Goal: Task Accomplishment & Management: Complete application form

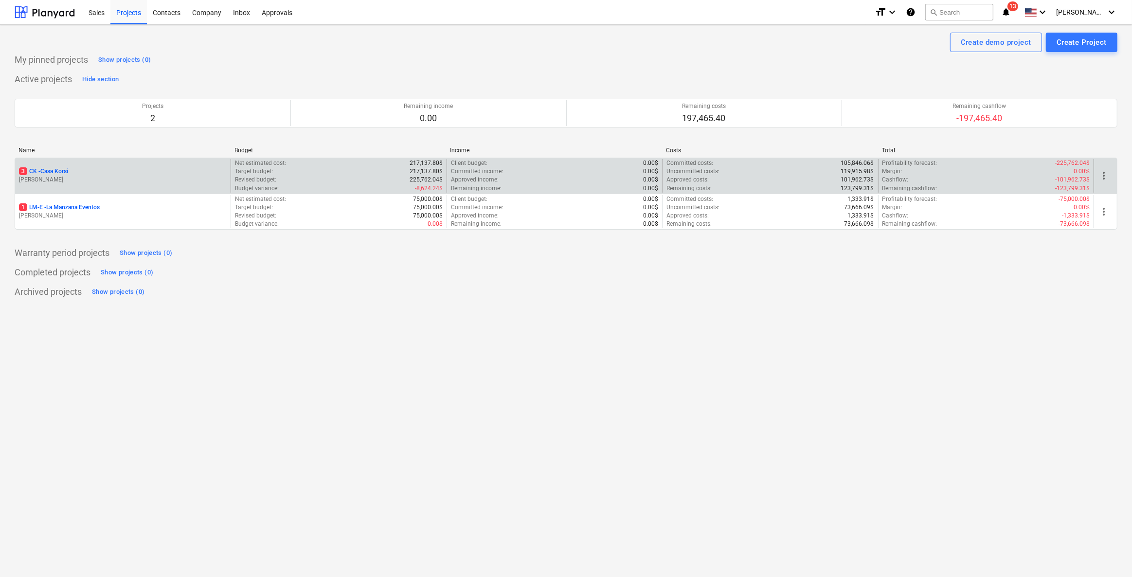
click at [89, 171] on div "3 CK - Casa Korsi" at bounding box center [123, 171] width 208 height 8
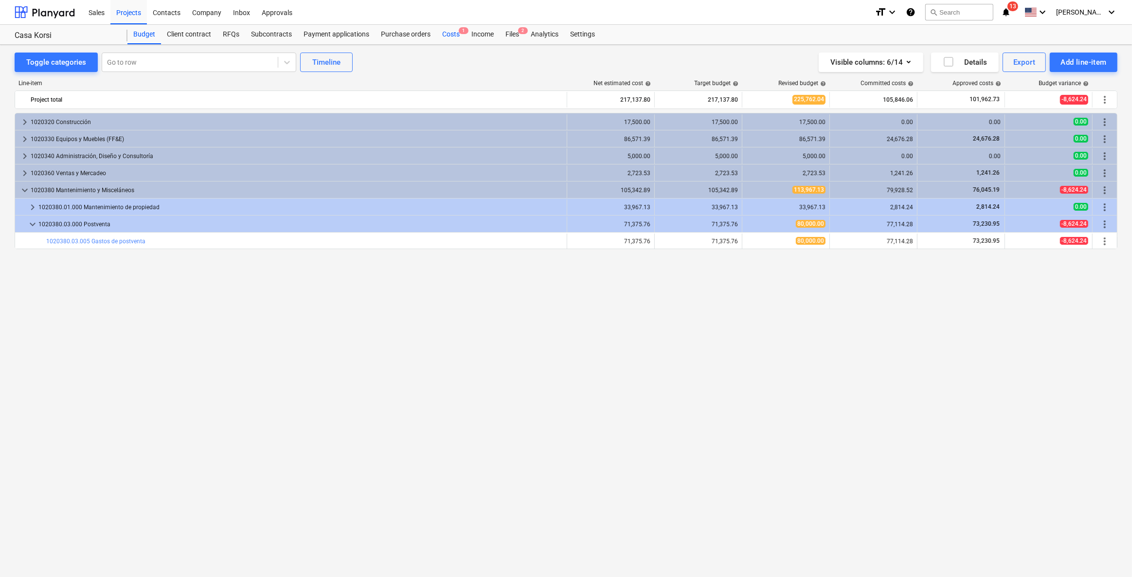
click at [459, 34] on span "1" at bounding box center [464, 30] width 10 height 7
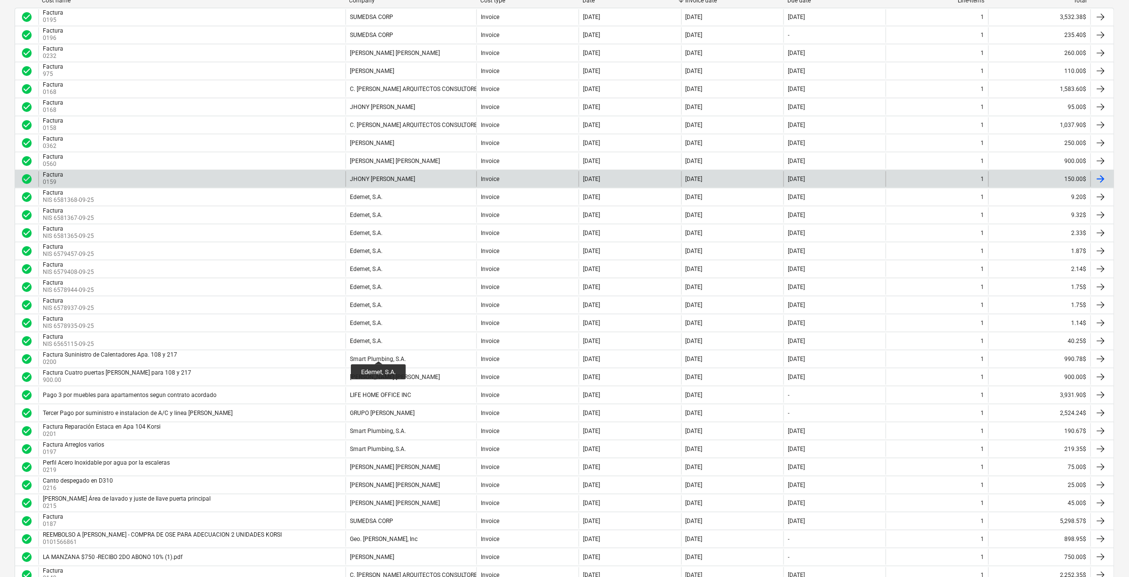
scroll to position [177, 0]
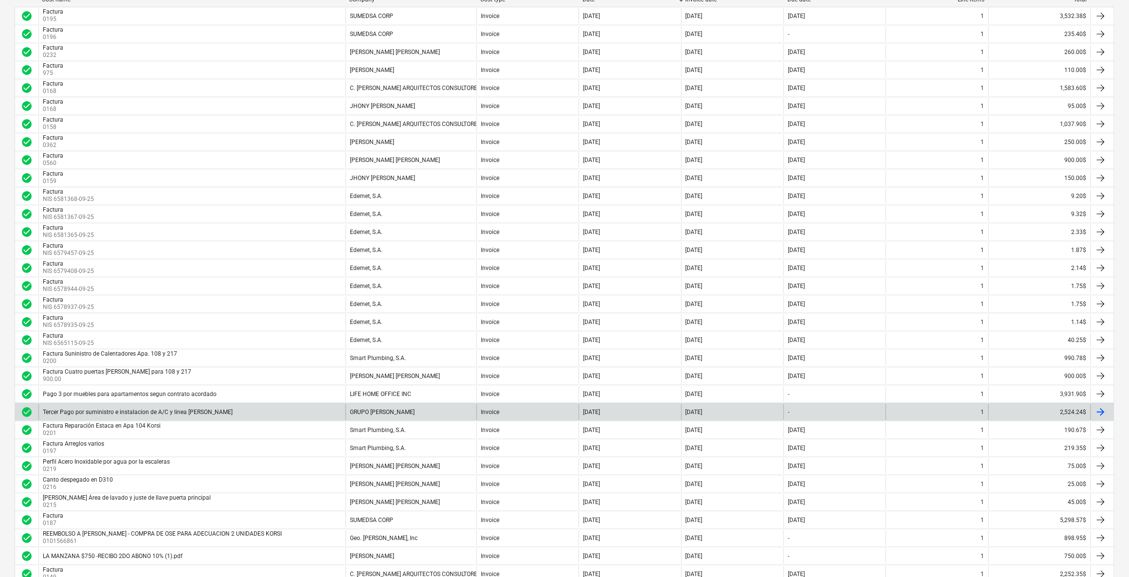
click at [177, 409] on div "Tercer Pago por suministro e instalacion de A/C y linea [PERSON_NAME]" at bounding box center [138, 412] width 190 height 7
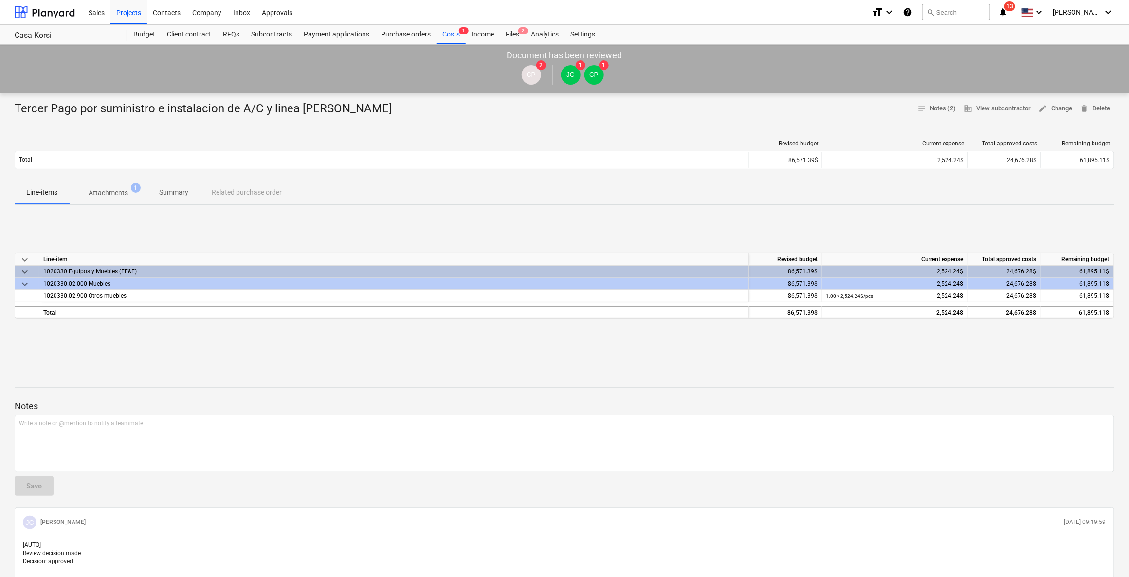
click at [108, 184] on span "Attachments 1" at bounding box center [108, 193] width 78 height 18
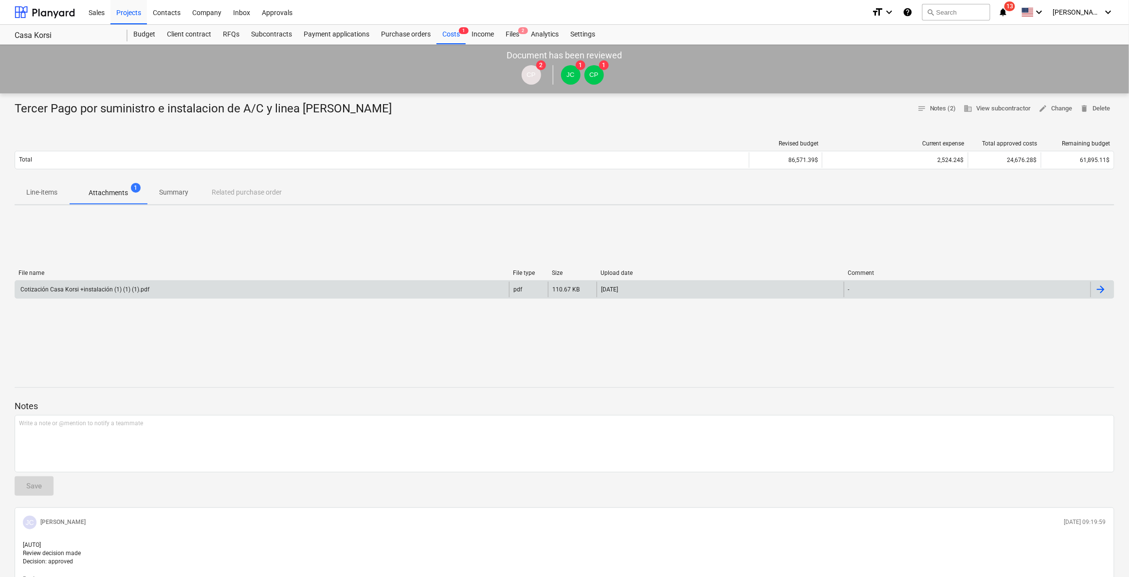
click at [114, 288] on div "Cotización Casa Korsi +instalación (1) (1) (1).pdf" at bounding box center [84, 289] width 130 height 7
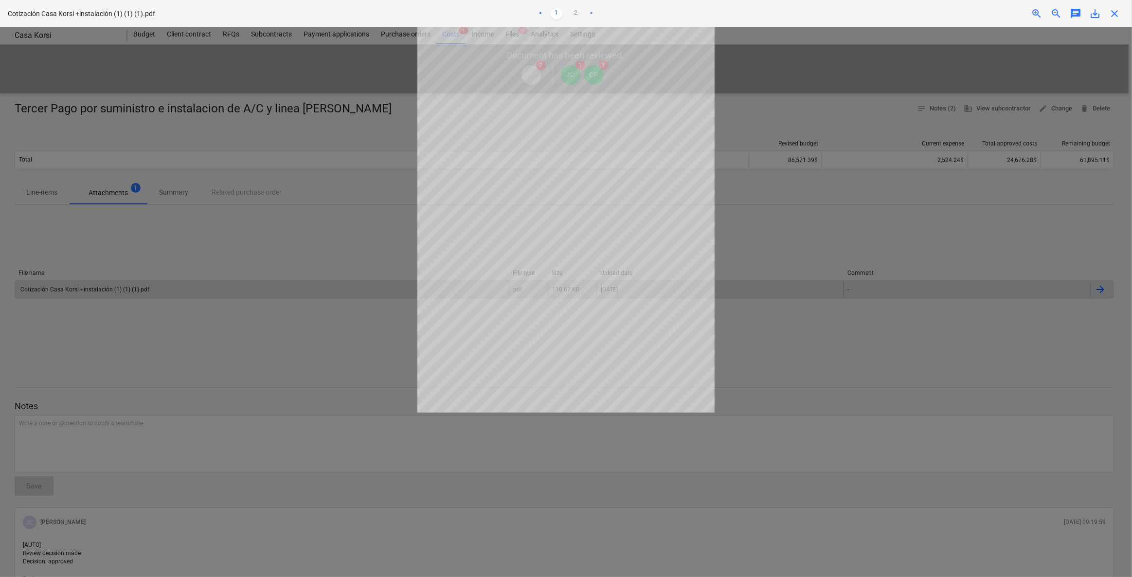
click at [983, 154] on div at bounding box center [566, 302] width 1132 height 550
click at [1096, 19] on span "save_alt" at bounding box center [1095, 14] width 12 height 12
click at [290, 133] on div at bounding box center [566, 302] width 1132 height 550
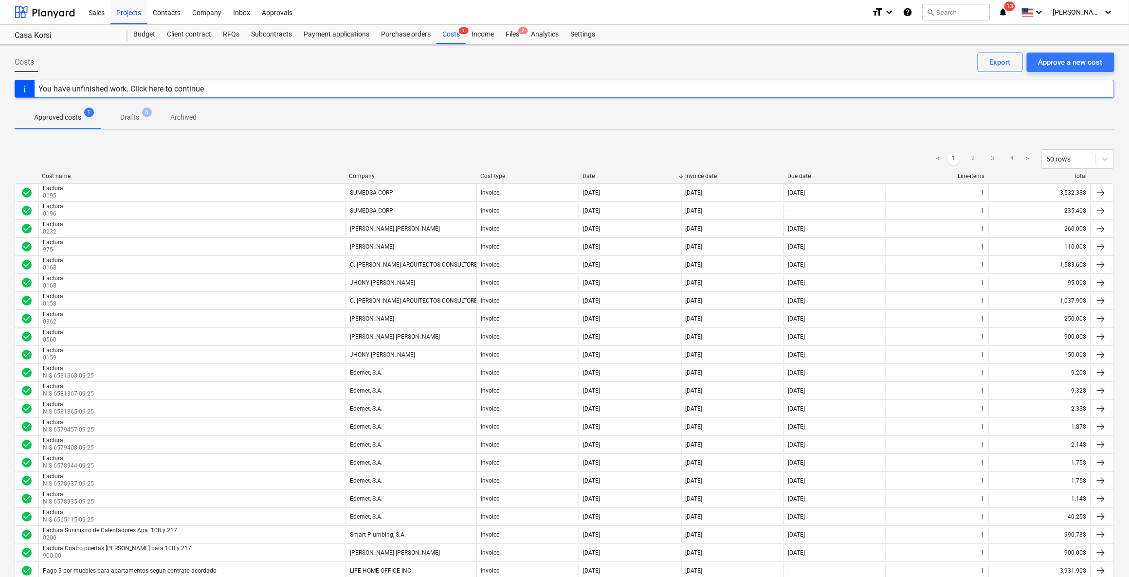
scroll to position [177, 0]
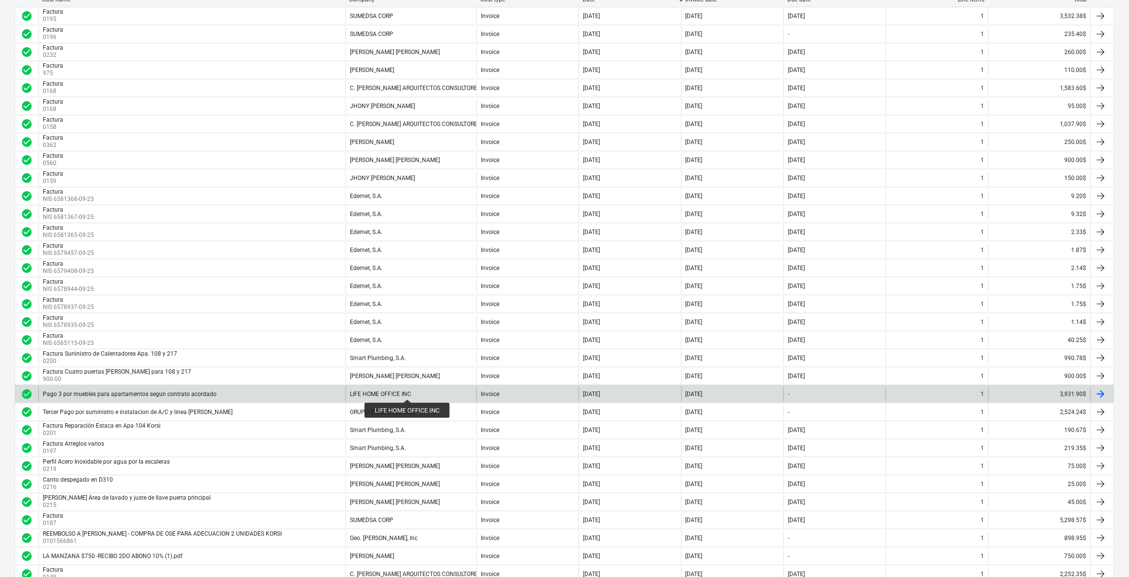
click at [408, 391] on div "LIFE HOME OFFICE INC" at bounding box center [380, 394] width 61 height 7
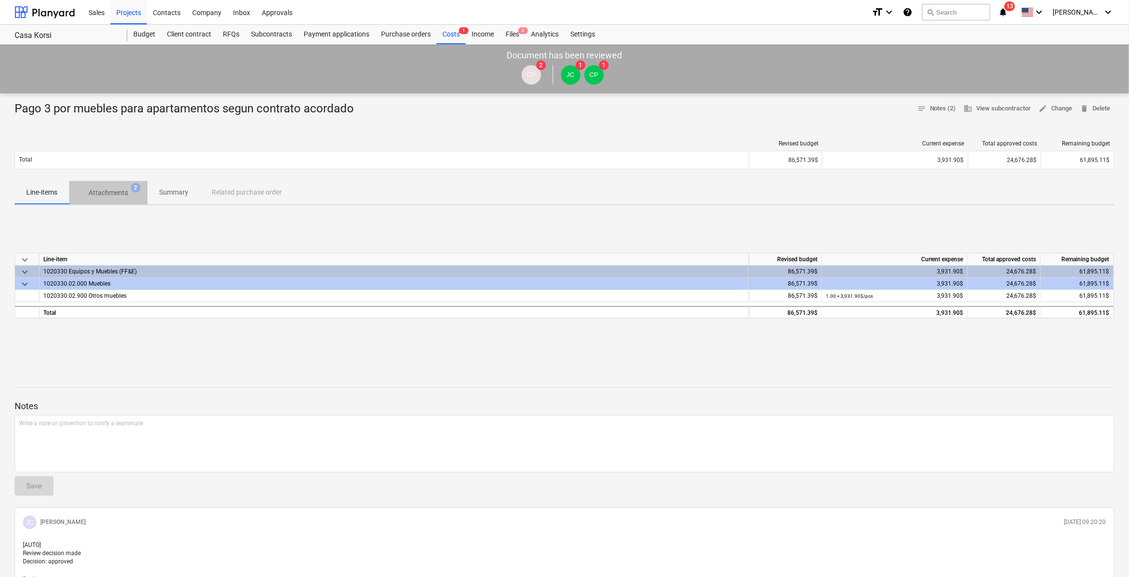
click at [111, 196] on p "Attachments" at bounding box center [108, 193] width 39 height 10
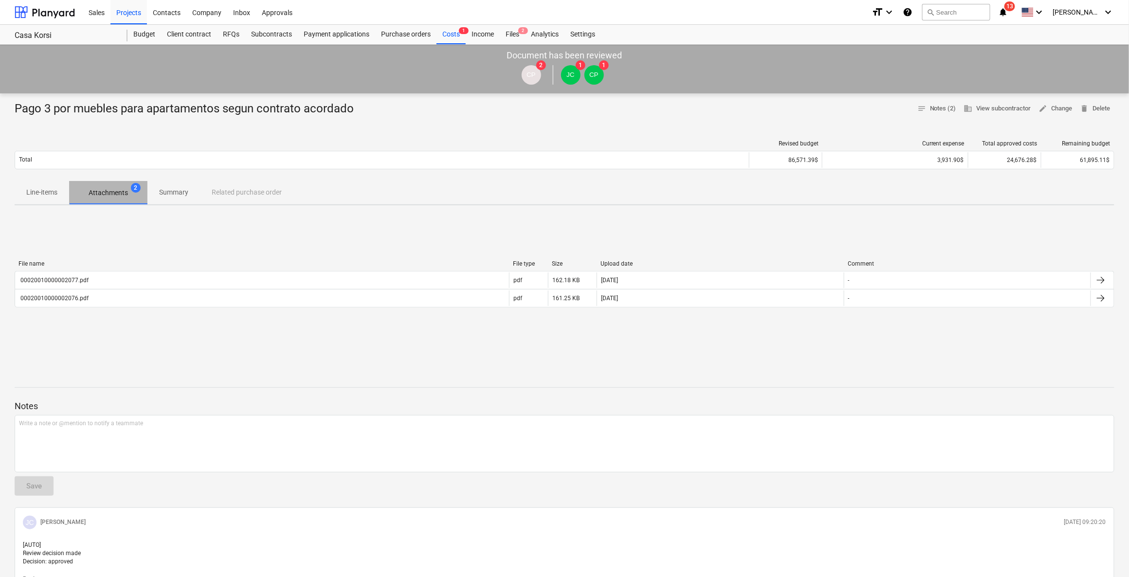
click at [121, 193] on p "Attachments" at bounding box center [108, 193] width 39 height 10
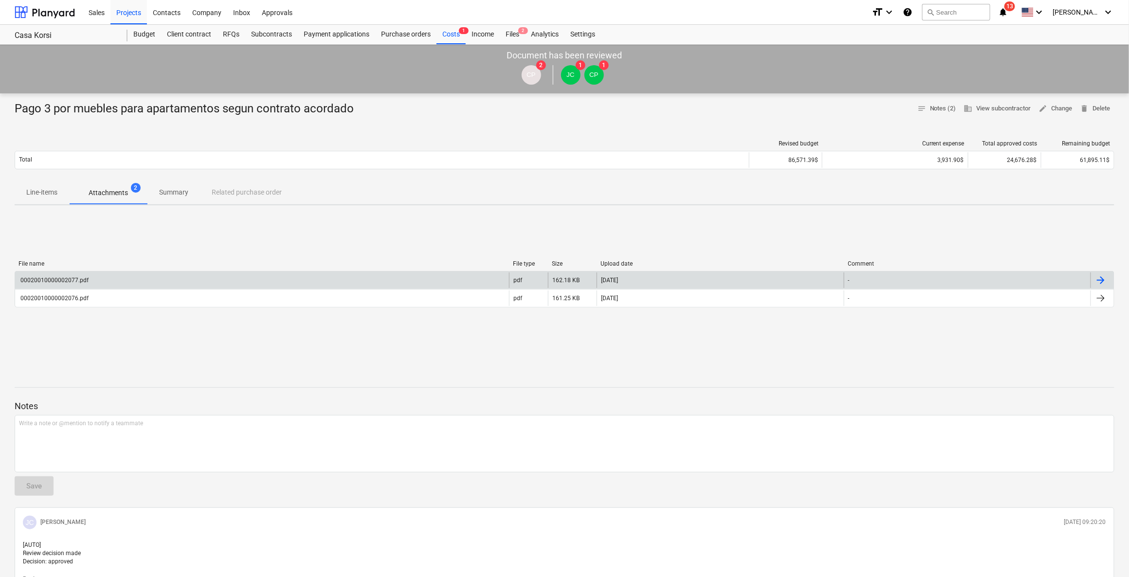
click at [1053, 277] on div "-" at bounding box center [967, 280] width 247 height 16
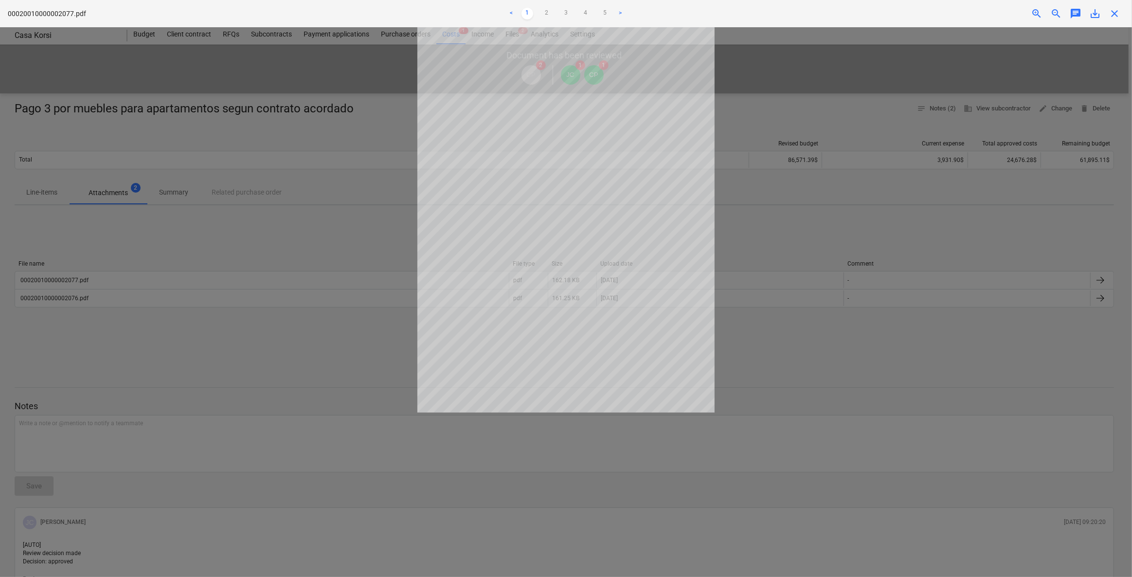
click at [1093, 13] on span "save_alt" at bounding box center [1095, 14] width 12 height 12
click at [407, 124] on div at bounding box center [566, 302] width 1132 height 550
click at [188, 173] on div at bounding box center [566, 302] width 1132 height 550
drag, startPoint x: 404, startPoint y: 41, endPoint x: 379, endPoint y: 24, distance: 29.8
click at [404, 41] on div at bounding box center [566, 302] width 1132 height 550
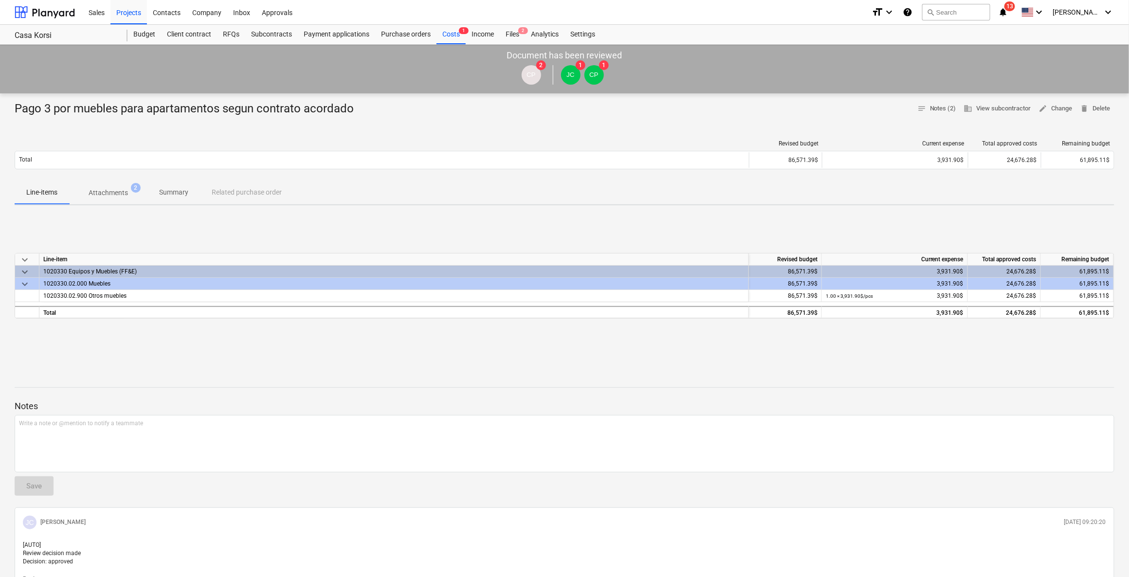
click at [441, 35] on div "Costs 1" at bounding box center [450, 34] width 29 height 19
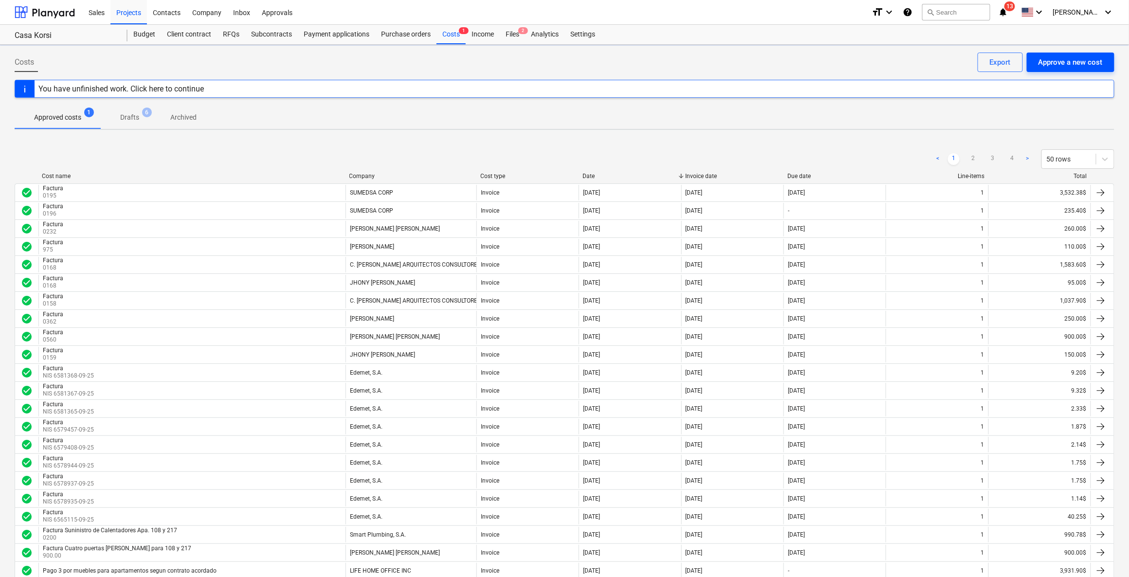
click at [1075, 65] on div "Approve a new cost" at bounding box center [1070, 62] width 64 height 13
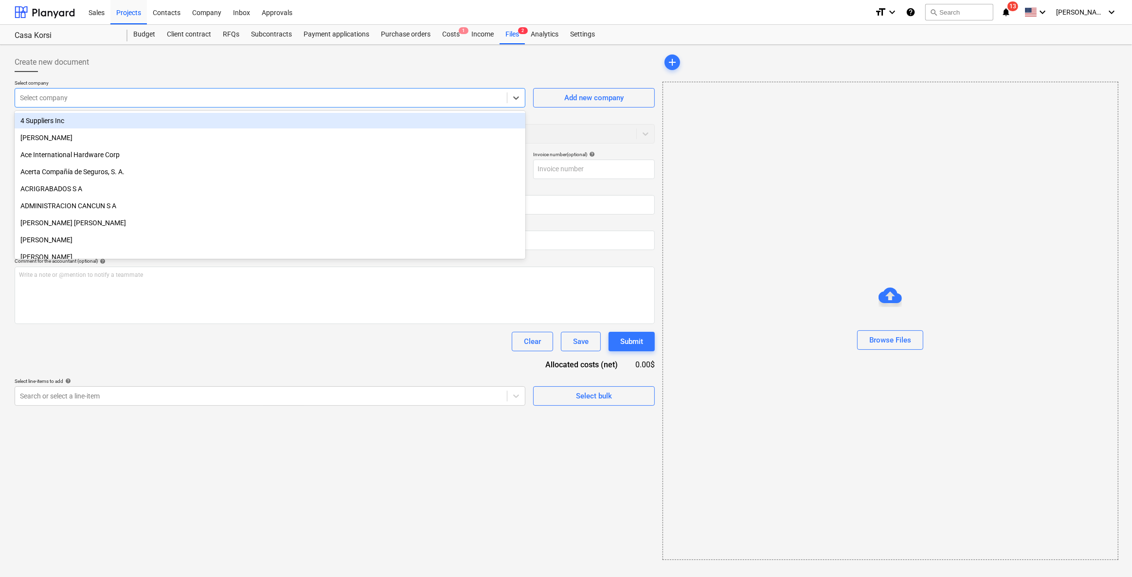
click at [407, 97] on div at bounding box center [261, 98] width 482 height 10
type input "life"
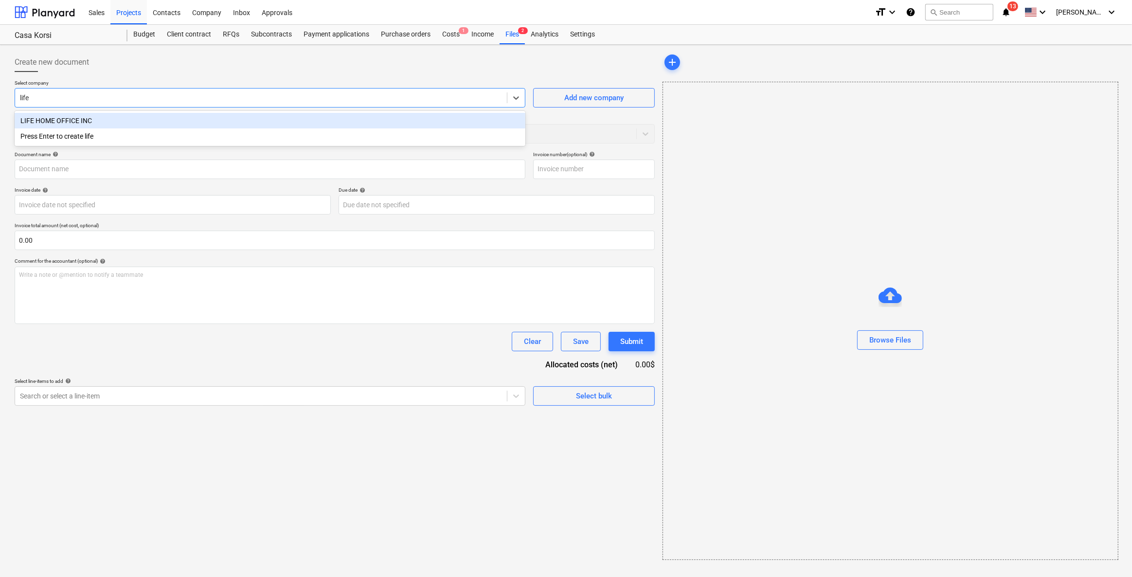
click at [218, 117] on div "LIFE HOME OFFICE INC" at bounding box center [270, 121] width 511 height 16
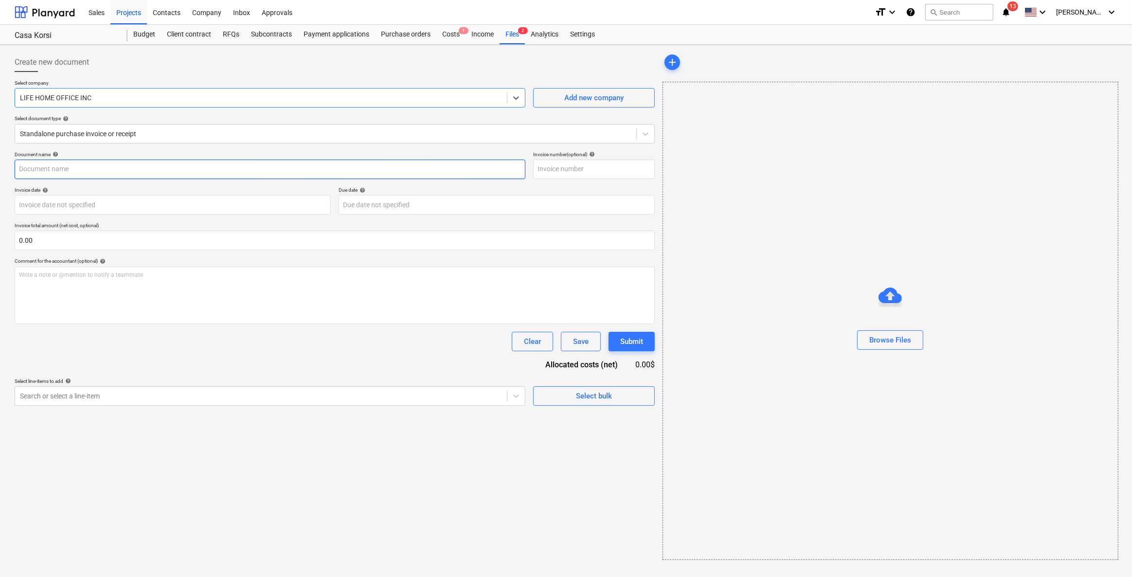
click at [61, 168] on input "text" at bounding box center [270, 169] width 511 height 19
type input "Pago 4 por muebles para apartamento segun contrato acordado"
click at [324, 394] on div at bounding box center [261, 396] width 482 height 10
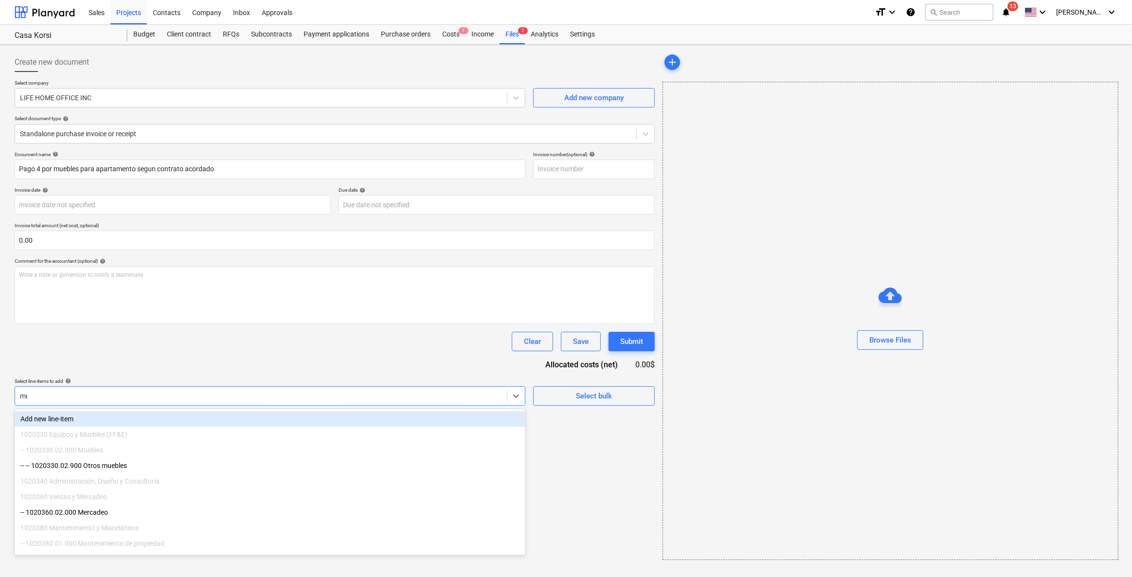
type input "mue"
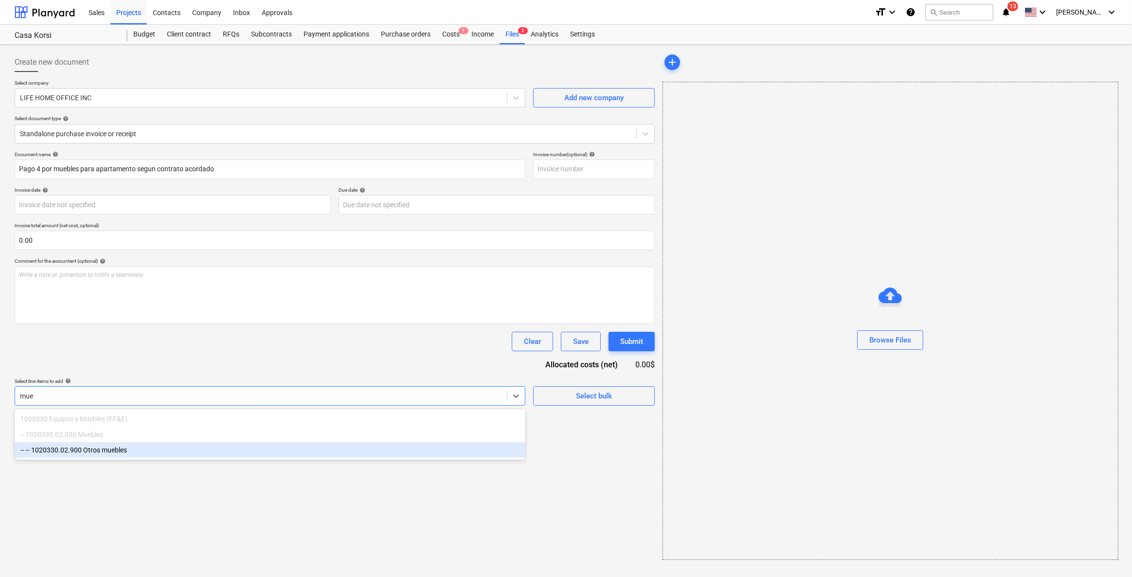
click at [127, 445] on div "-- -- 1020330.02.900 Otros muebles" at bounding box center [270, 450] width 511 height 16
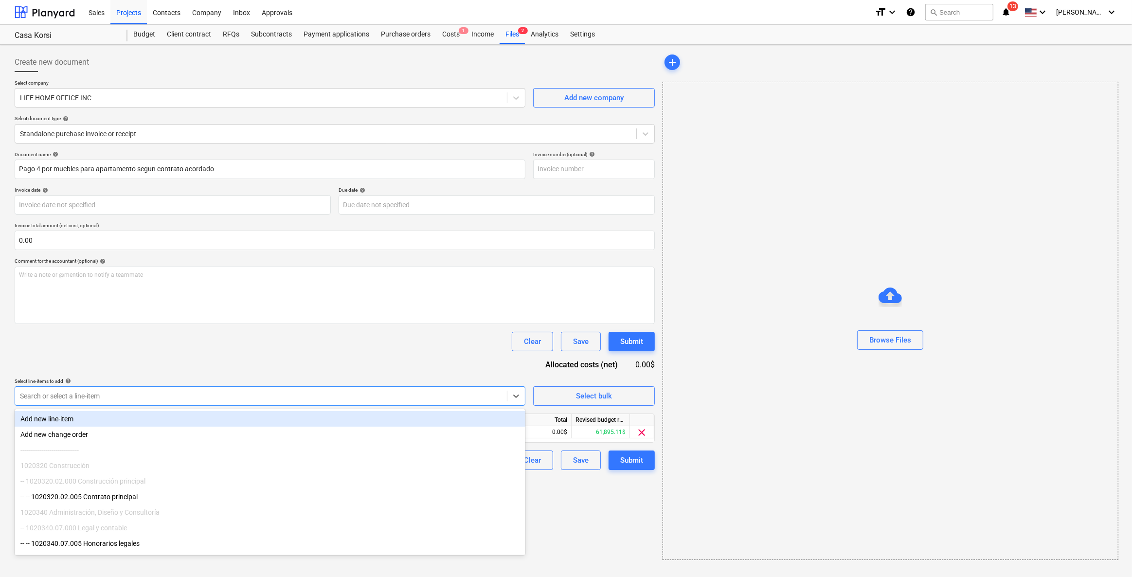
click at [607, 498] on div "Create new document Select company LIFE HOME OFFICE INC Add new company Select …" at bounding box center [335, 306] width 648 height 515
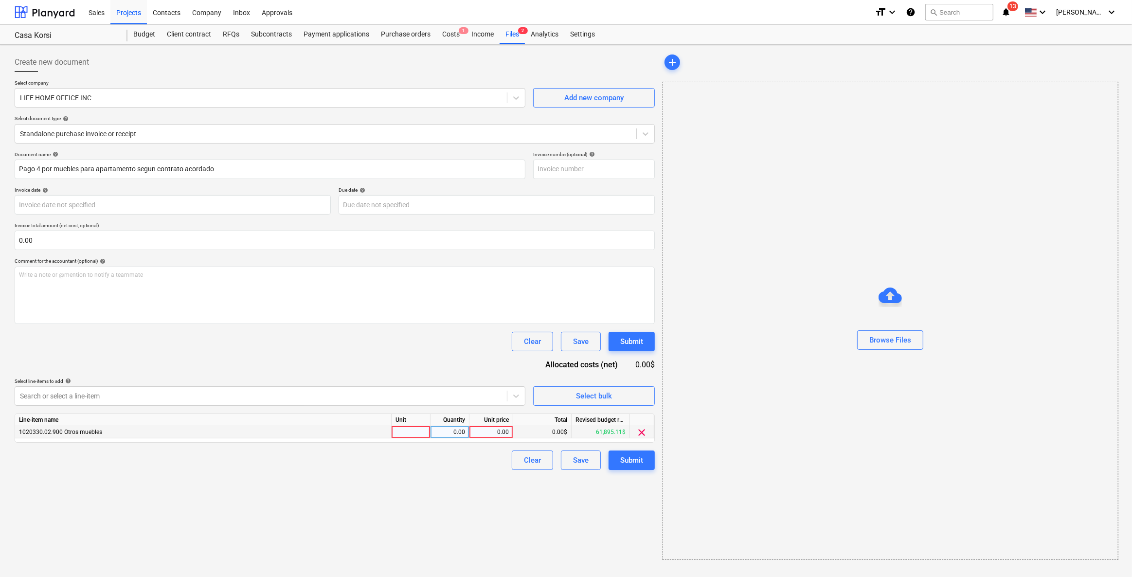
click at [506, 432] on div "0.00" at bounding box center [491, 432] width 36 height 12
type input "3931.90"
click at [369, 519] on div "Create new document Select company LIFE HOME OFFICE INC Add new company Select …" at bounding box center [335, 306] width 648 height 515
click at [638, 457] on div "Submit" at bounding box center [631, 460] width 23 height 13
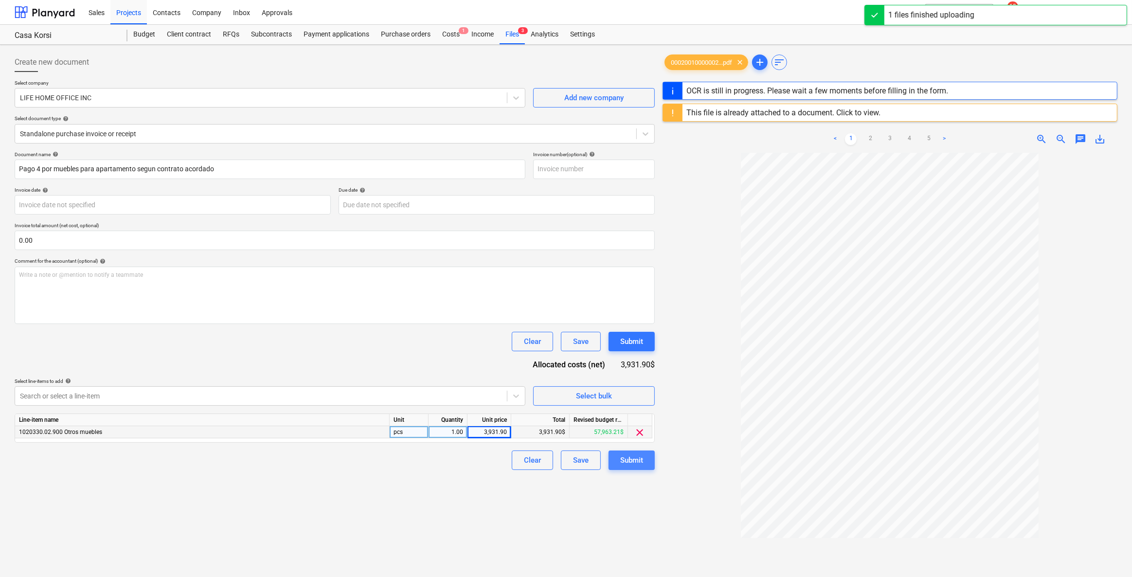
click at [629, 460] on div "Submit" at bounding box center [631, 460] width 23 height 13
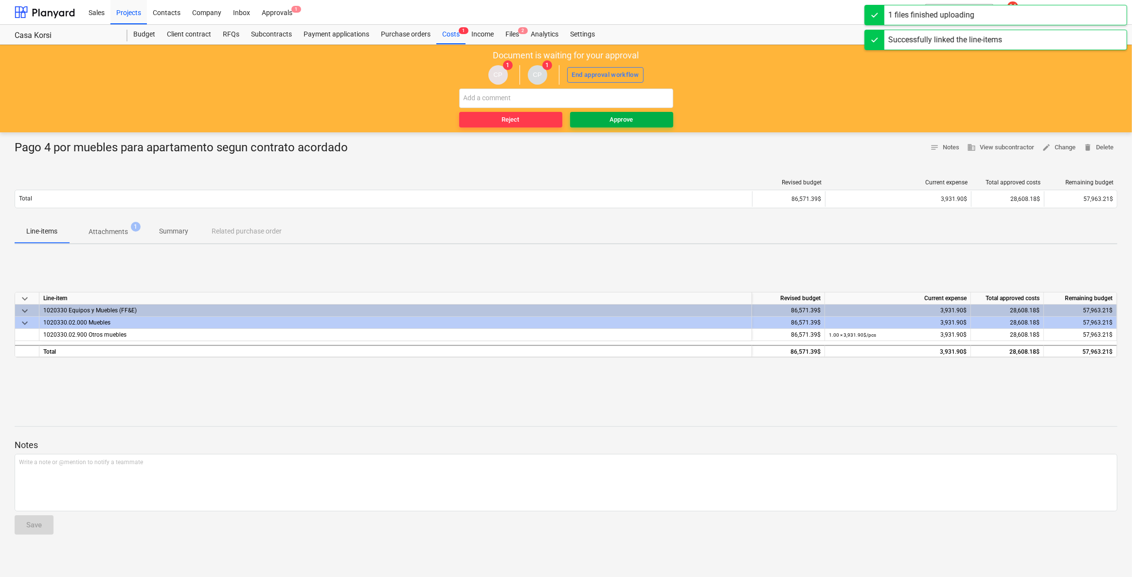
click at [611, 116] on div "Approve" at bounding box center [621, 119] width 23 height 11
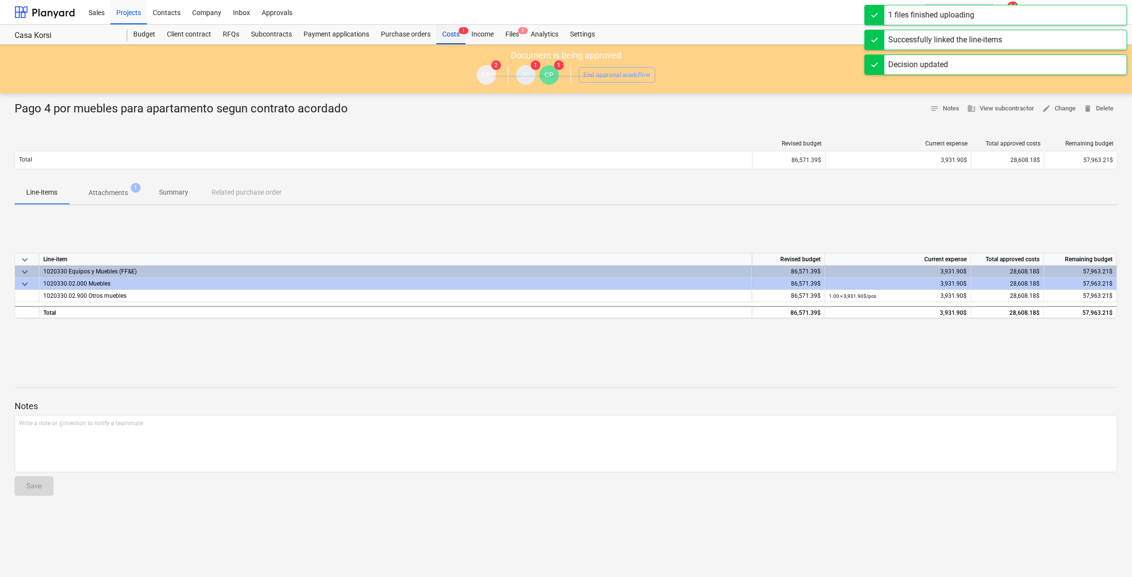
click at [447, 37] on div "Costs 1" at bounding box center [450, 34] width 29 height 19
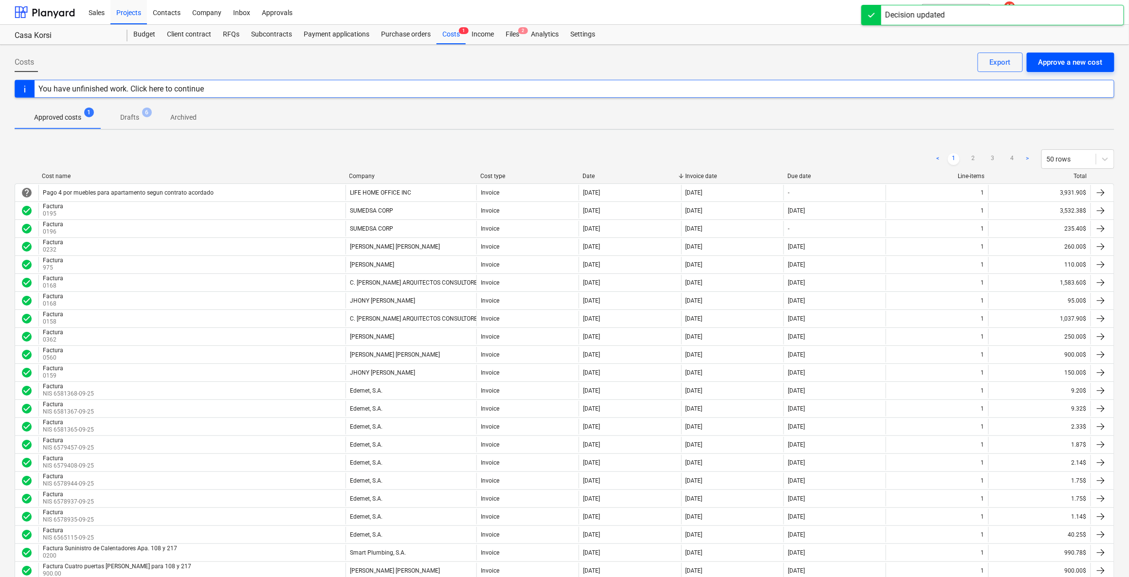
click at [1111, 54] on button "Approve a new cost" at bounding box center [1071, 62] width 88 height 19
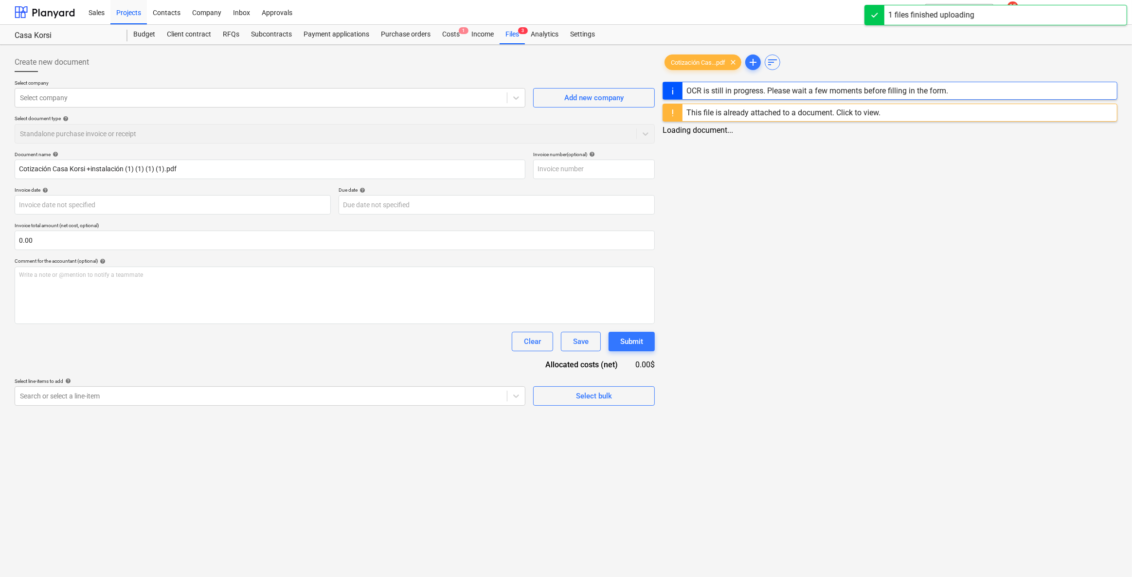
type input "Cotización Casa Korsi +instalación (1) (1) (1) (1).pdf"
click at [150, 95] on div at bounding box center [261, 98] width 482 height 10
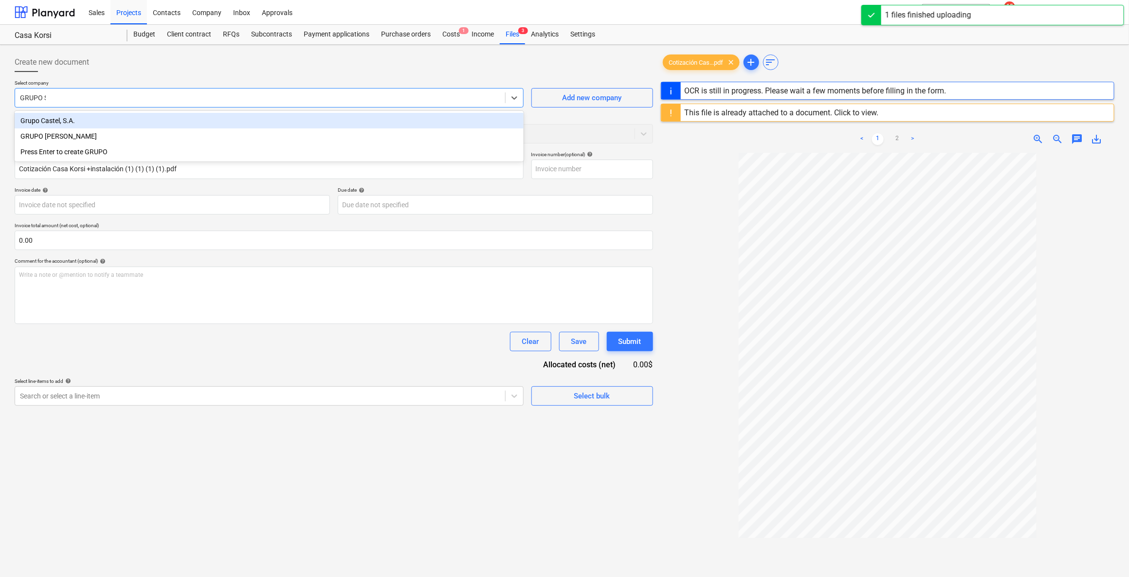
type input "GRUPO SP"
click at [139, 116] on div "GRUPO [PERSON_NAME]" at bounding box center [269, 121] width 509 height 16
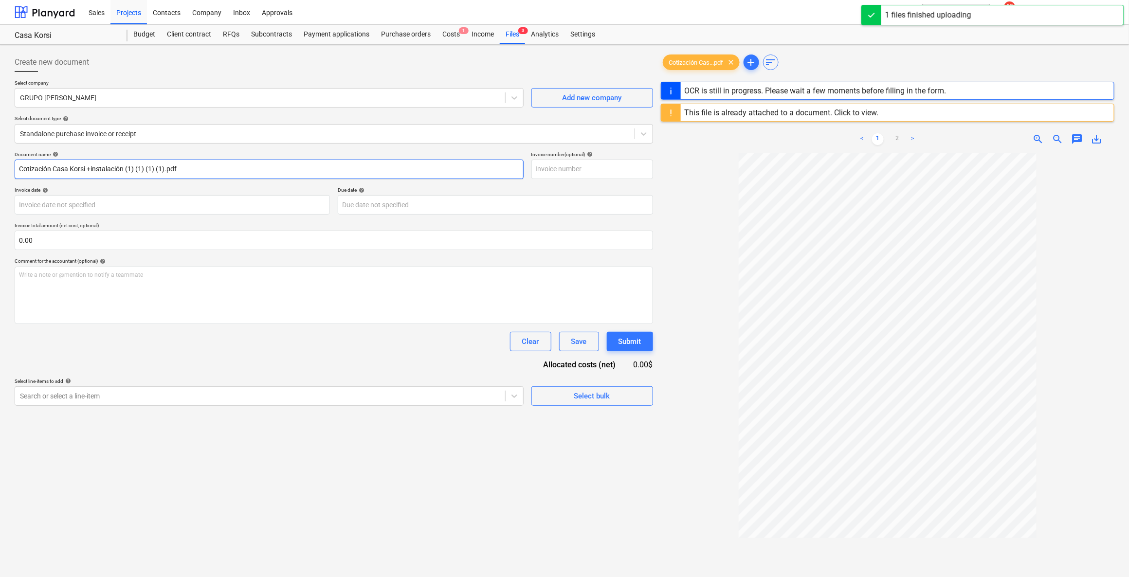
drag, startPoint x: 113, startPoint y: 163, endPoint x: -136, endPoint y: 169, distance: 249.6
click at [0, 169] on html "Sales Projects Contacts Company Inbox Approvals format_size keyboard_arrow_down…" at bounding box center [564, 288] width 1129 height 577
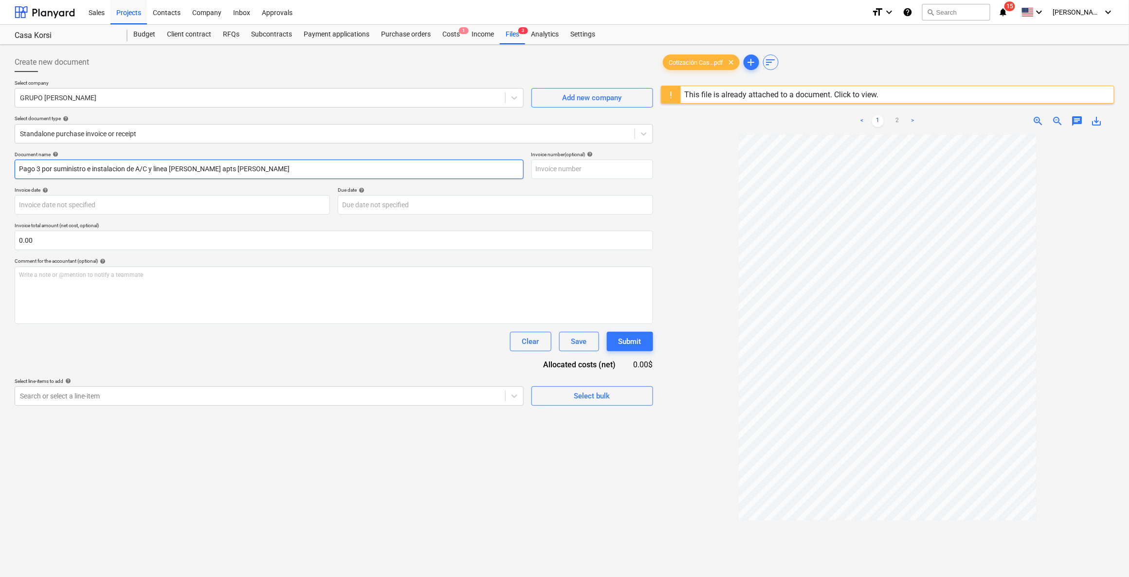
click at [40, 167] on input "Pago 3 por suministro e instalacion de A/C y linea [PERSON_NAME] apts [PERSON_N…" at bounding box center [269, 169] width 509 height 19
type input "Pago 4 por suministro e instalacion de A/C y linea [PERSON_NAME] apts [PERSON_N…"
click at [148, 399] on div at bounding box center [260, 396] width 480 height 10
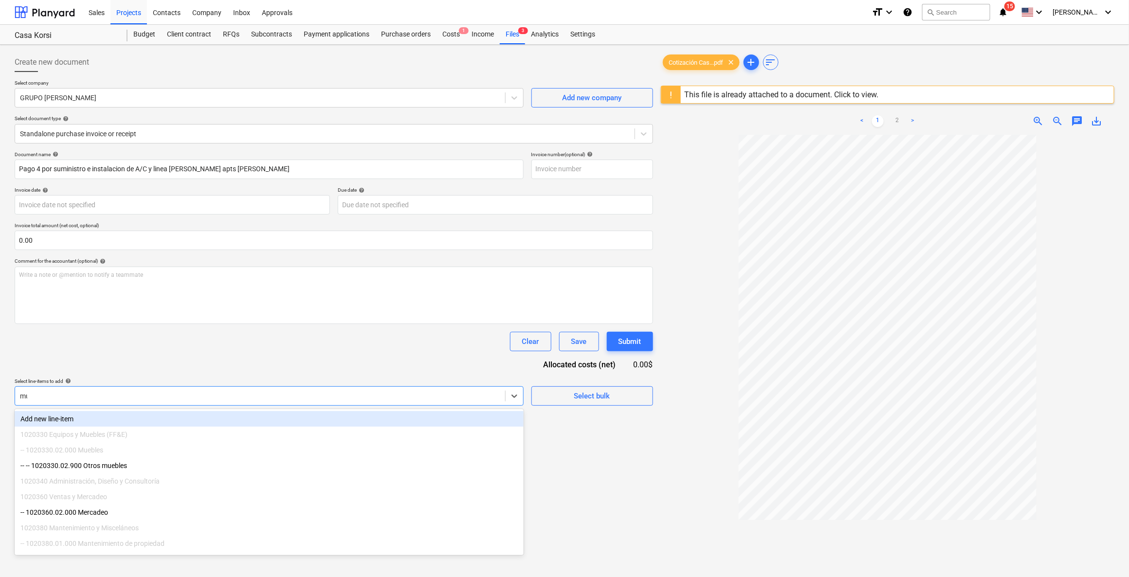
type input "mueb"
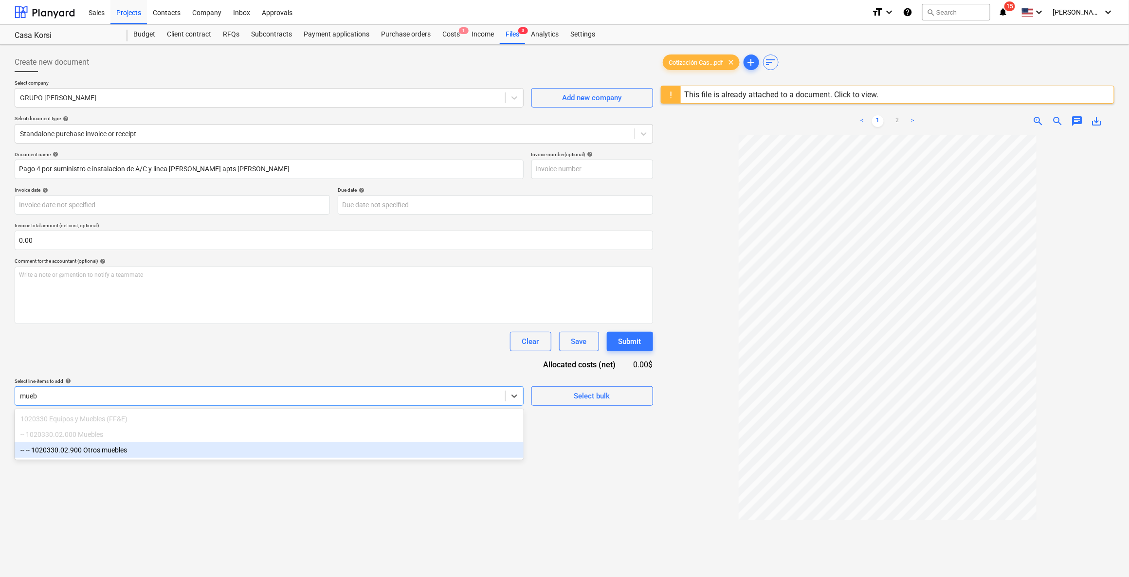
click at [141, 448] on div "-- -- 1020330.02.900 Otros muebles" at bounding box center [269, 450] width 509 height 16
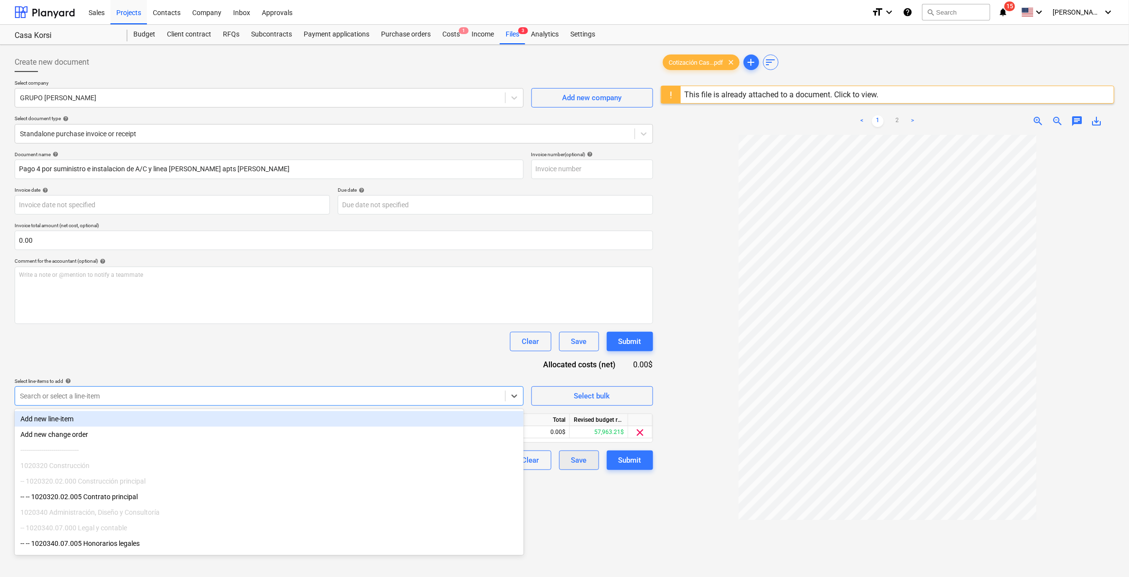
click at [648, 531] on div "Create new document Select company GRUPO [PERSON_NAME] Add new company Select d…" at bounding box center [334, 369] width 646 height 640
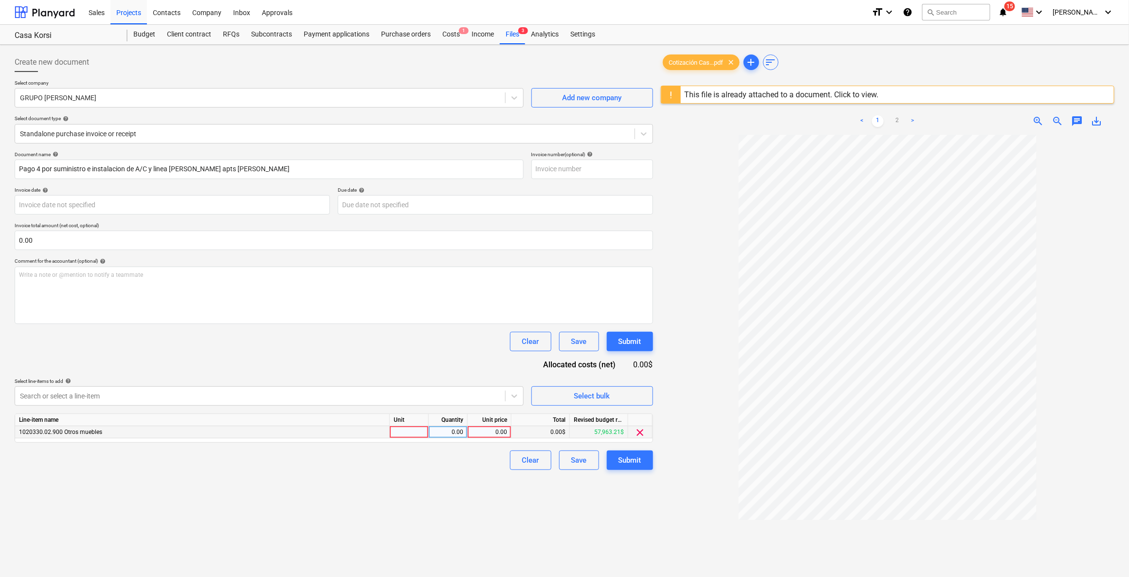
click at [494, 434] on div "0.00" at bounding box center [489, 432] width 36 height 12
type input "2524.24"
click at [392, 482] on div "Create new document Select company GRUPO [PERSON_NAME] Add new company Select d…" at bounding box center [334, 369] width 646 height 640
click at [630, 461] on div "Submit" at bounding box center [629, 460] width 23 height 13
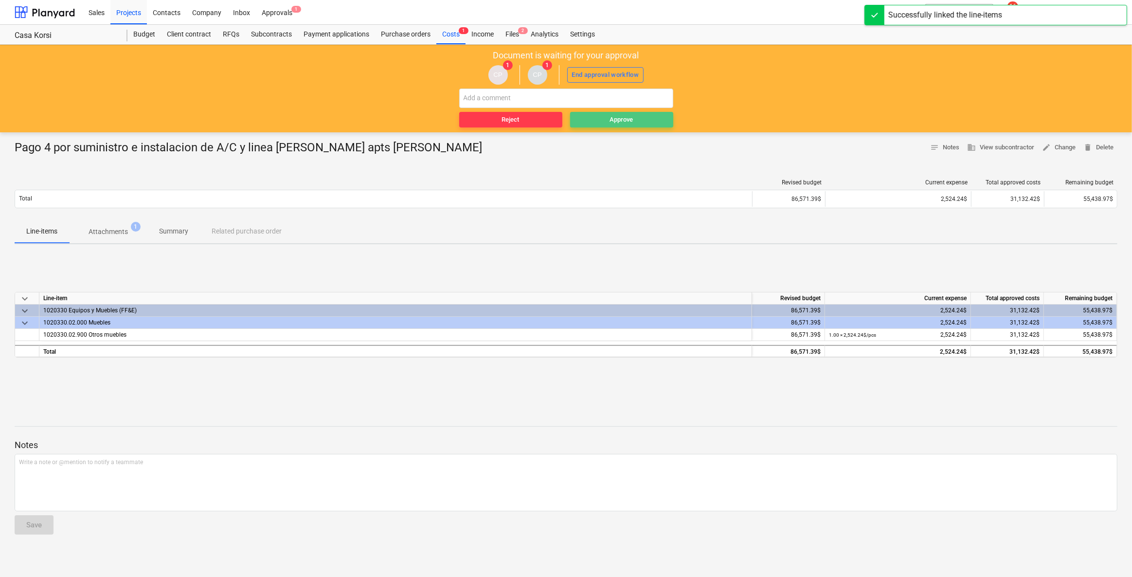
click at [616, 124] on div "Approve" at bounding box center [621, 119] width 23 height 11
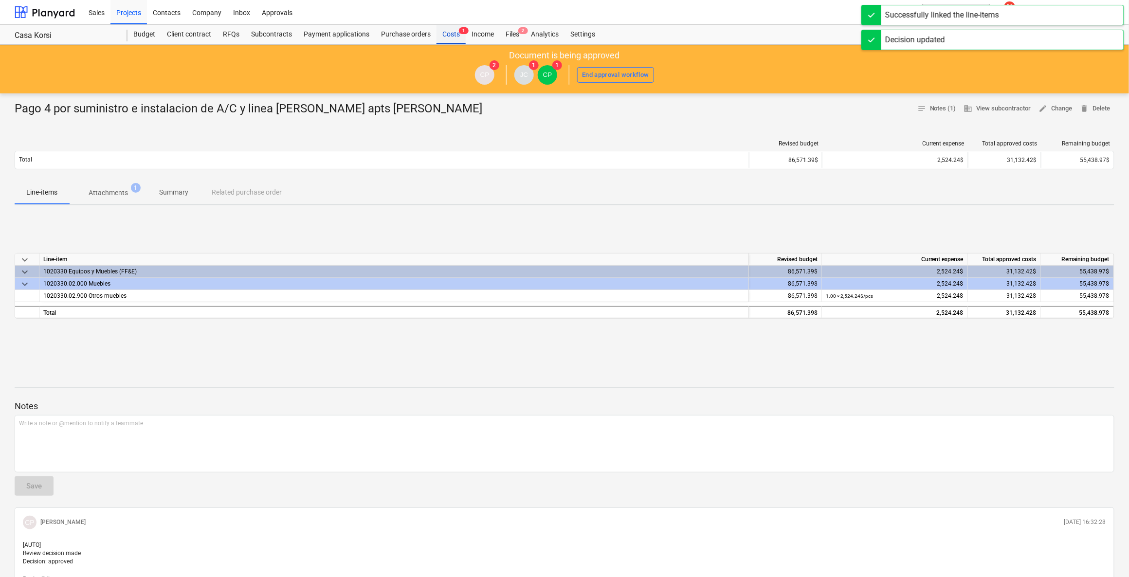
click at [442, 34] on div "Costs 1" at bounding box center [450, 34] width 29 height 19
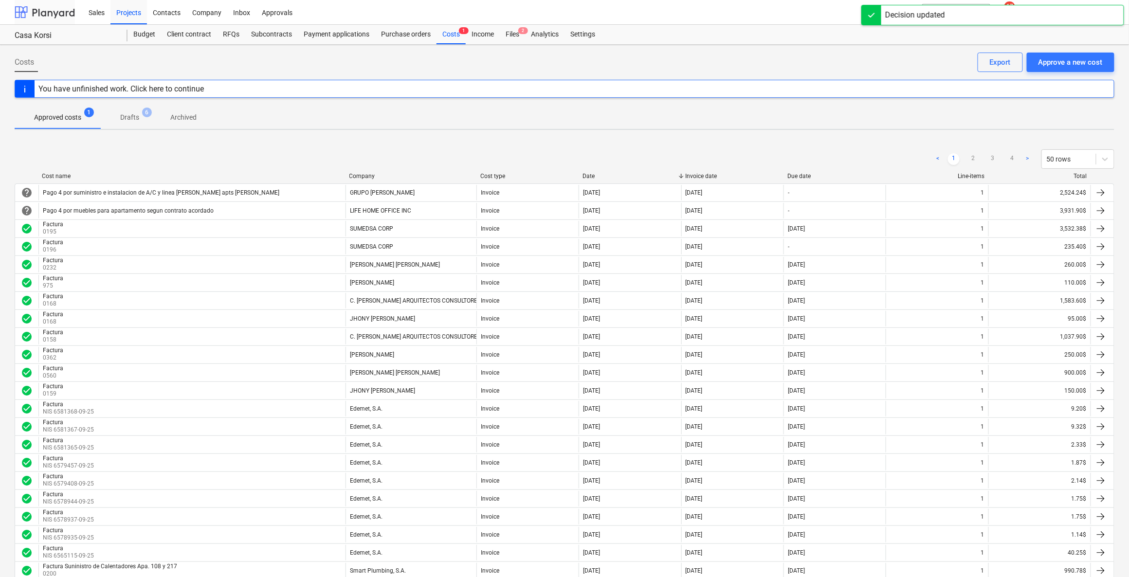
click at [46, 14] on div at bounding box center [45, 12] width 60 height 24
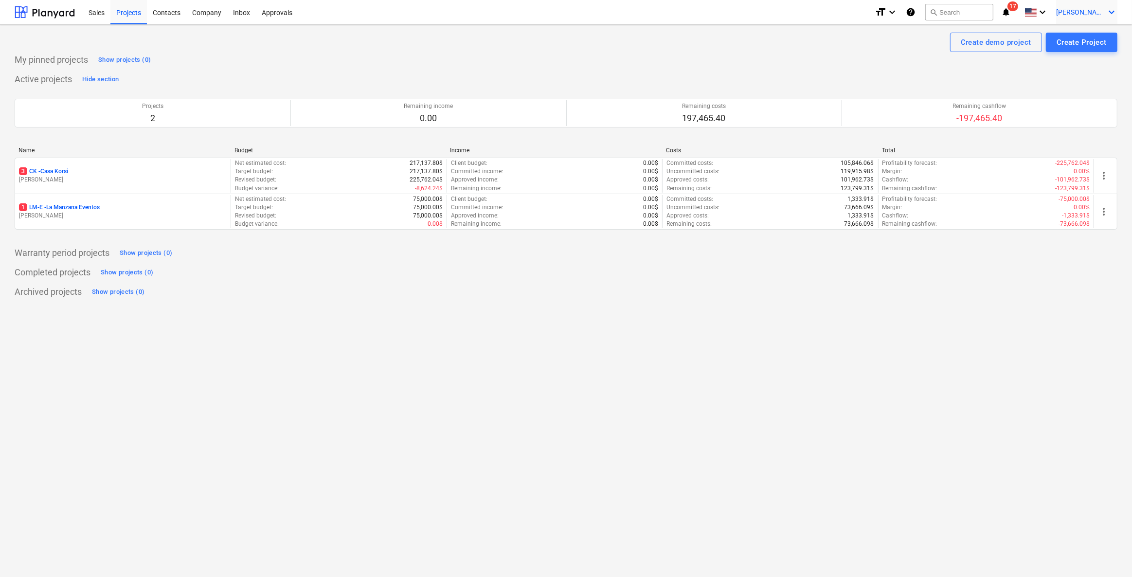
click at [1093, 14] on span "[PERSON_NAME]" at bounding box center [1080, 12] width 49 height 8
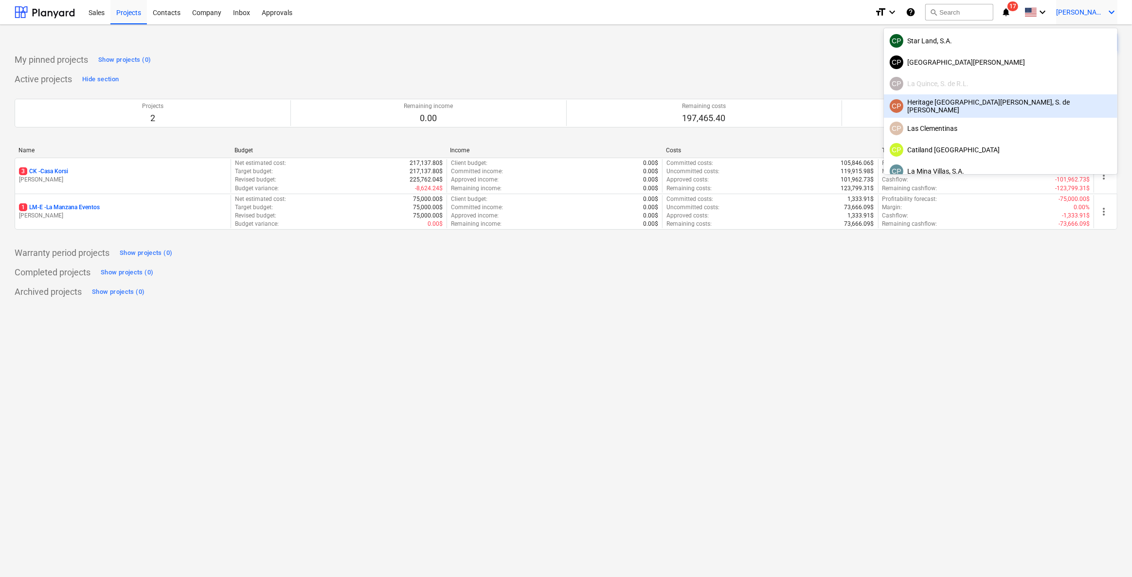
click at [1030, 110] on div "CP Heritage [GEOGRAPHIC_DATA][PERSON_NAME], S. de [PERSON_NAME]" at bounding box center [1001, 106] width 222 height 16
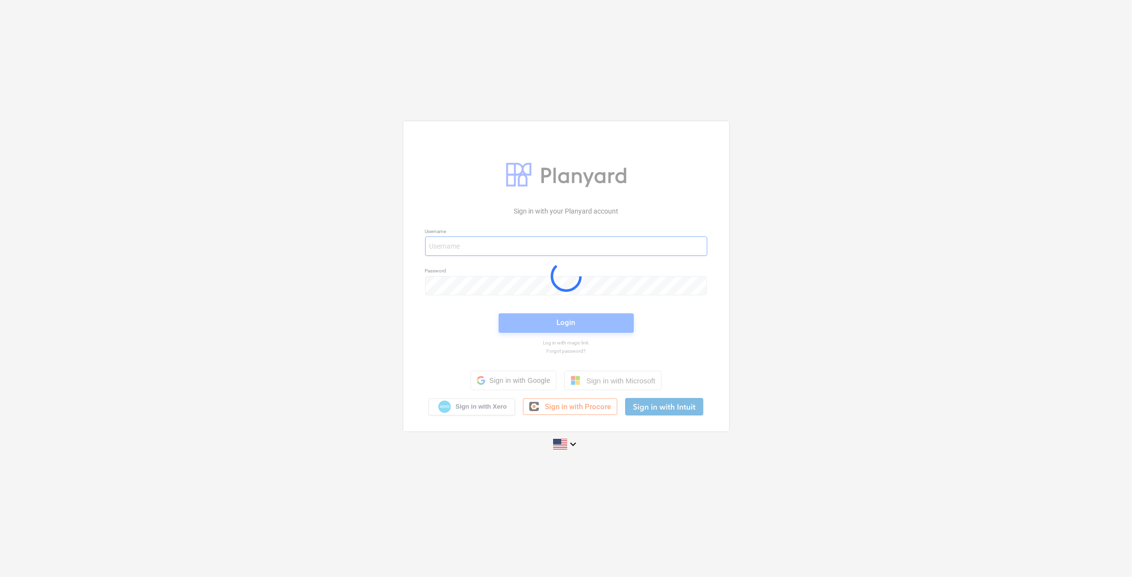
type input "[PERSON_NAME][EMAIL_ADDRESS][DOMAIN_NAME]"
